Goal: Task Accomplishment & Management: Manage account settings

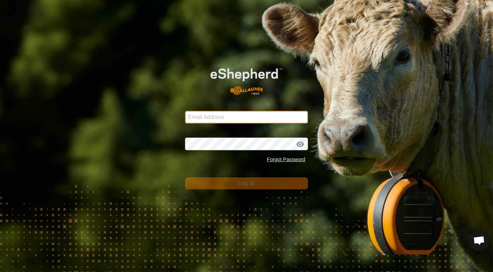
type input "[PERSON_NAME][EMAIL_ADDRESS][DOMAIN_NAME]"
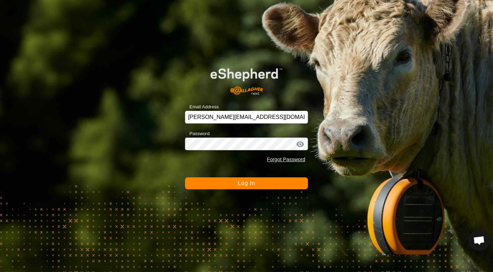
click at [250, 182] on span "Log In" at bounding box center [246, 183] width 17 height 6
